Goal: Task Accomplishment & Management: Use online tool/utility

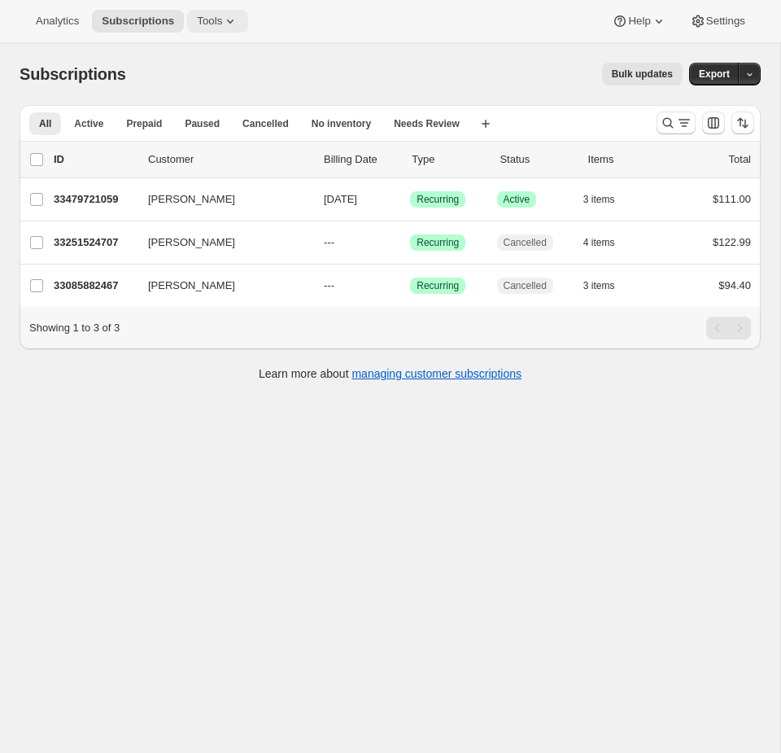
click at [212, 26] on span "Tools" at bounding box center [209, 21] width 25 height 13
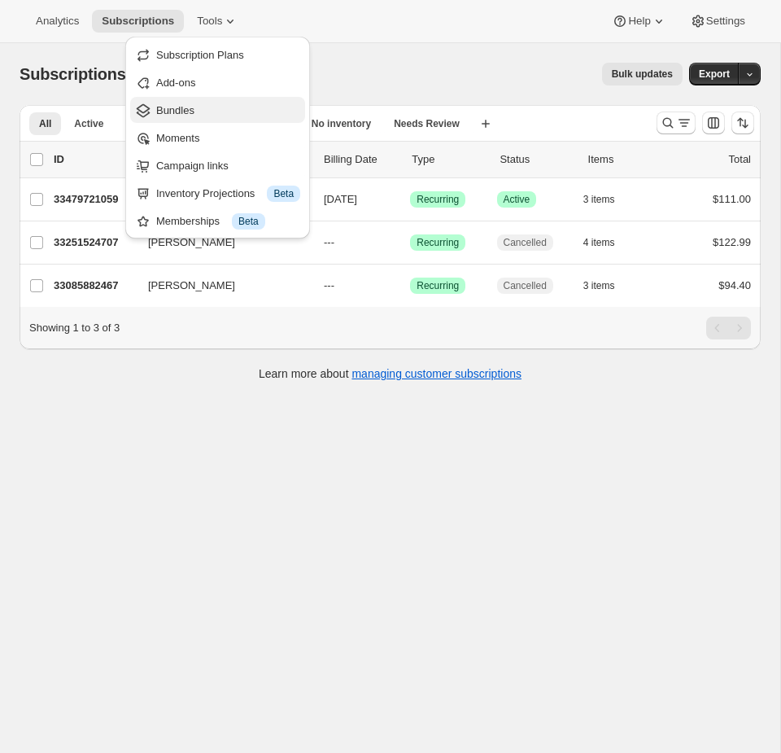
click at [202, 99] on button "Bundles" at bounding box center [217, 110] width 175 height 26
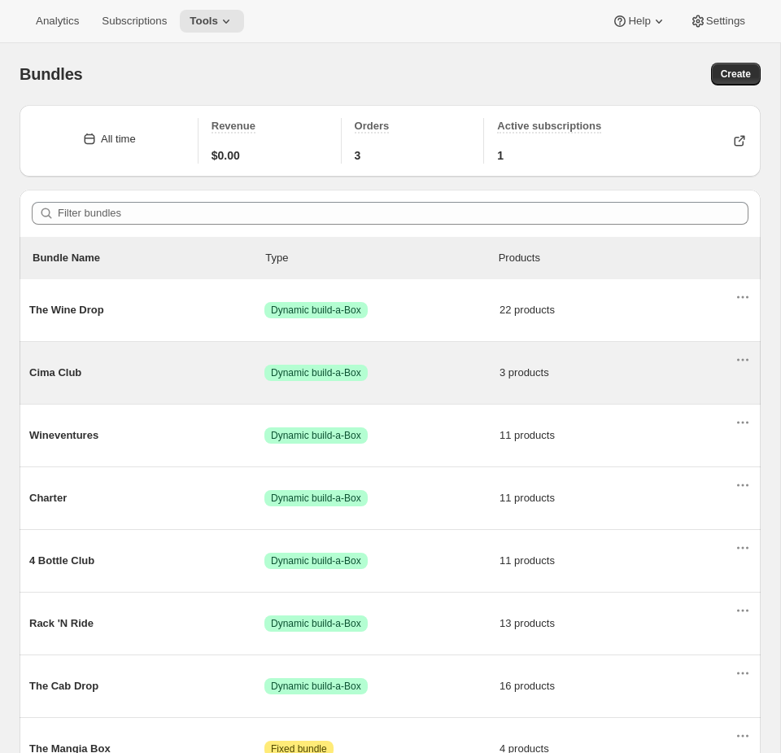
click at [505, 356] on div "Cima Club Success Dynamic build-a-Box 3 products" at bounding box center [382, 373] width 706 height 42
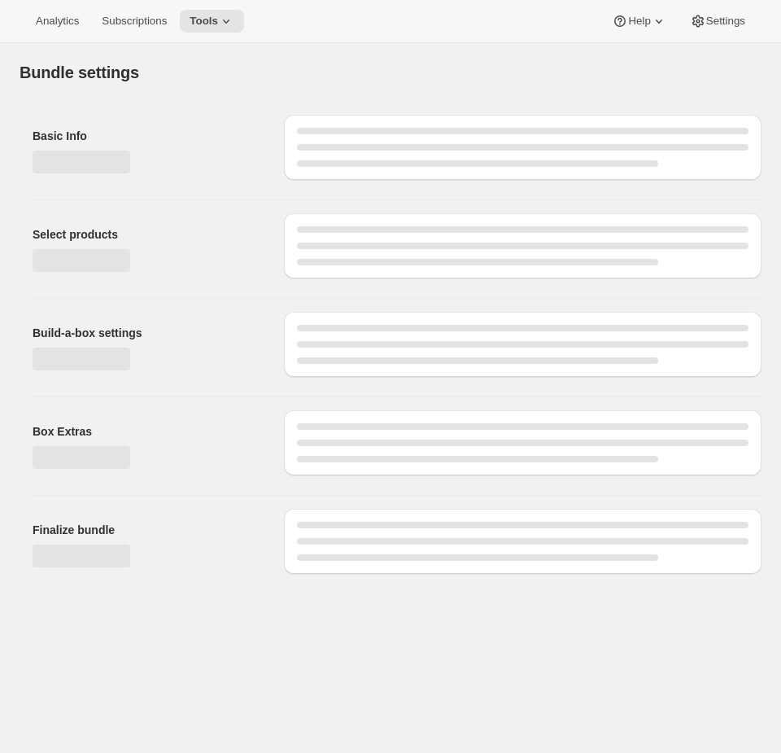
type input "Cima Club"
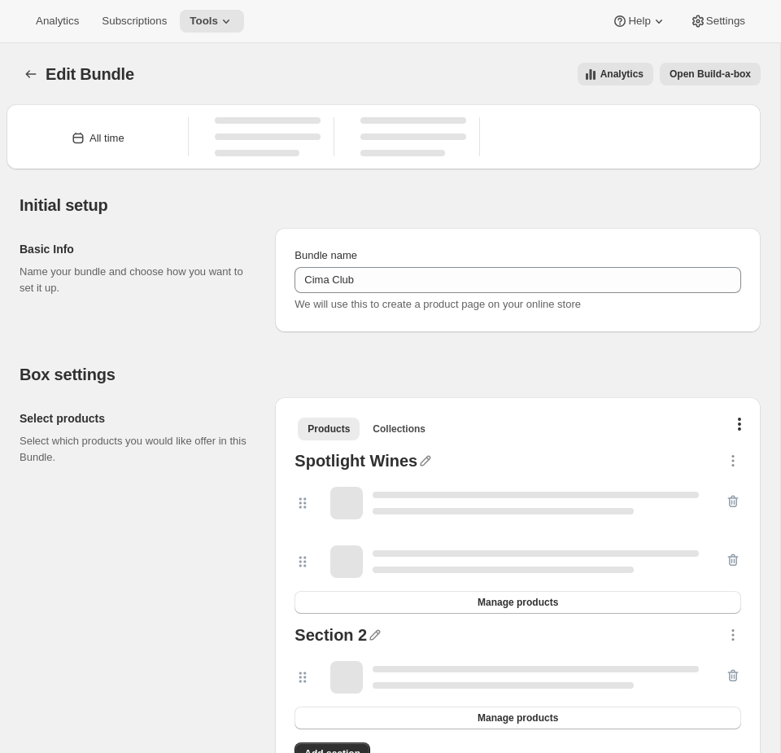
click at [721, 76] on span "Open Build-a-box" at bounding box center [710, 74] width 81 height 13
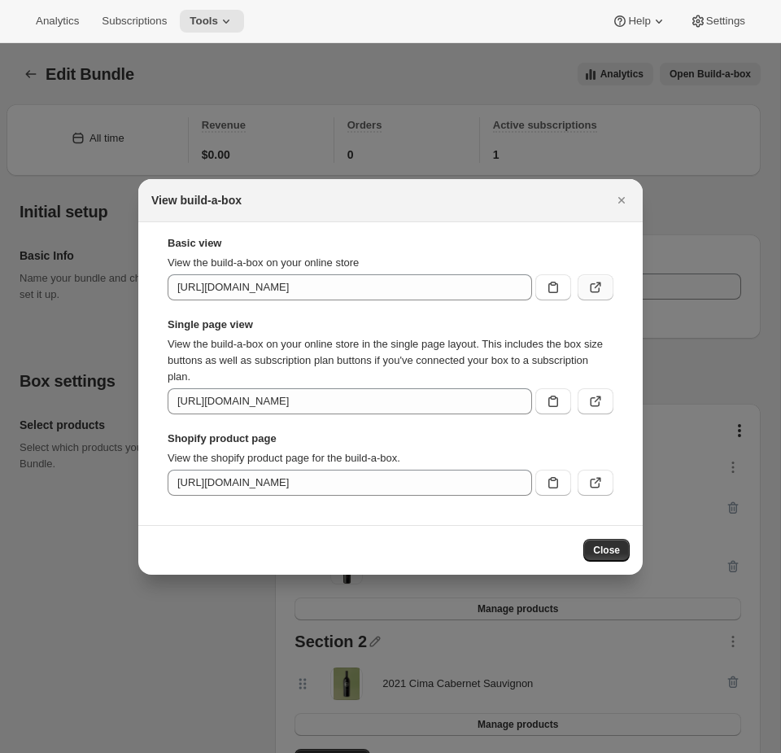
click at [612, 280] on button ":r5b:" at bounding box center [596, 287] width 36 height 26
